Goal: Complete application form

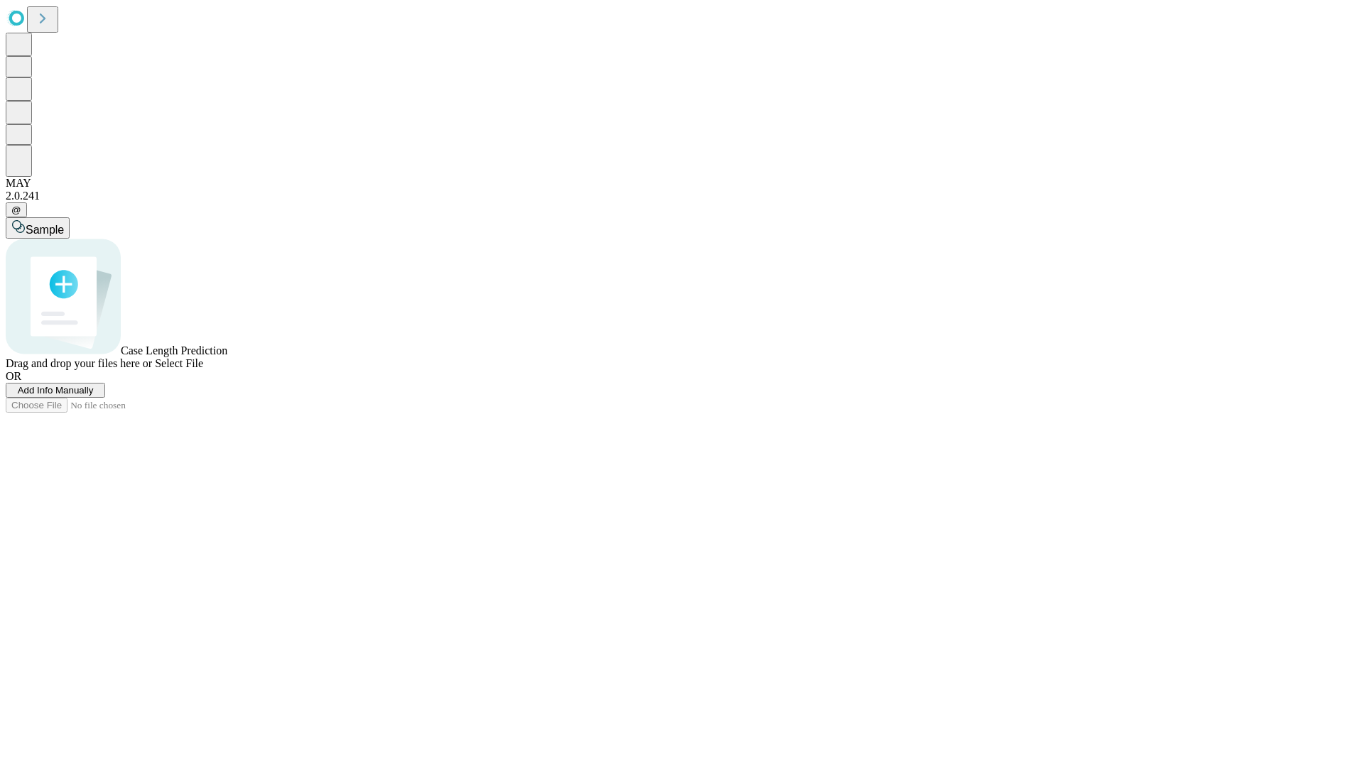
click at [94, 396] on span "Add Info Manually" at bounding box center [56, 390] width 76 height 11
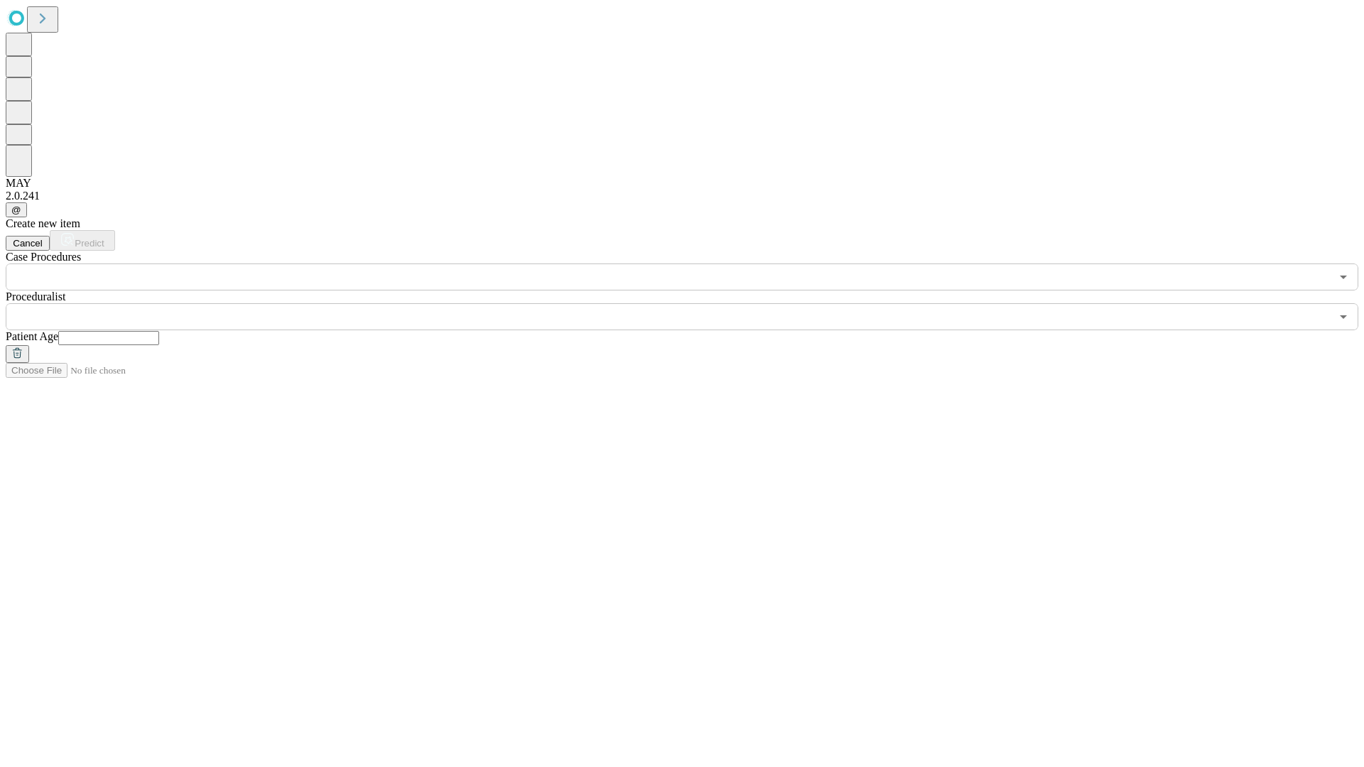
click at [159, 331] on input "text" at bounding box center [108, 338] width 101 height 14
type input "**"
click at [692, 303] on input "text" at bounding box center [668, 316] width 1325 height 27
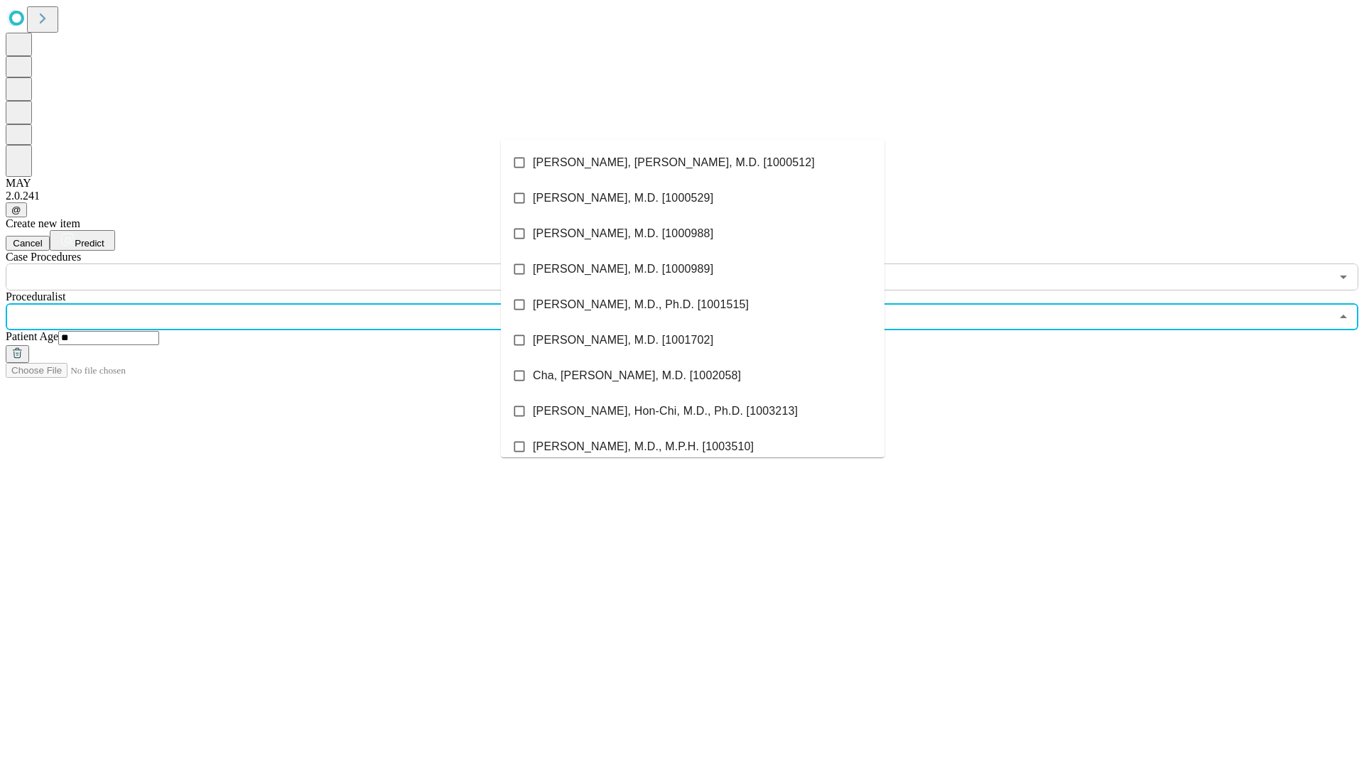
click at [693, 163] on li "[PERSON_NAME], [PERSON_NAME], M.D. [1000512]" at bounding box center [693, 163] width 384 height 36
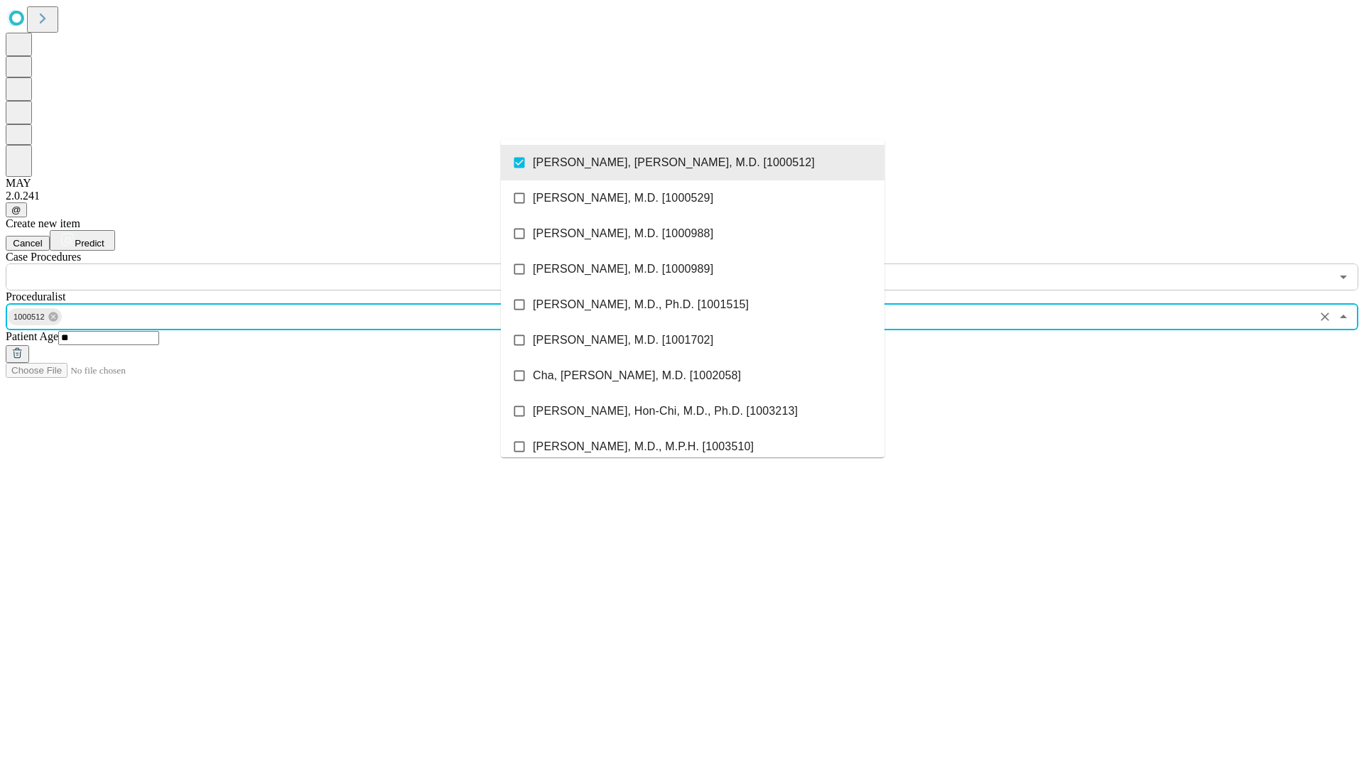
click at [298, 264] on input "text" at bounding box center [668, 277] width 1325 height 27
